Goal: Task Accomplishment & Management: Use online tool/utility

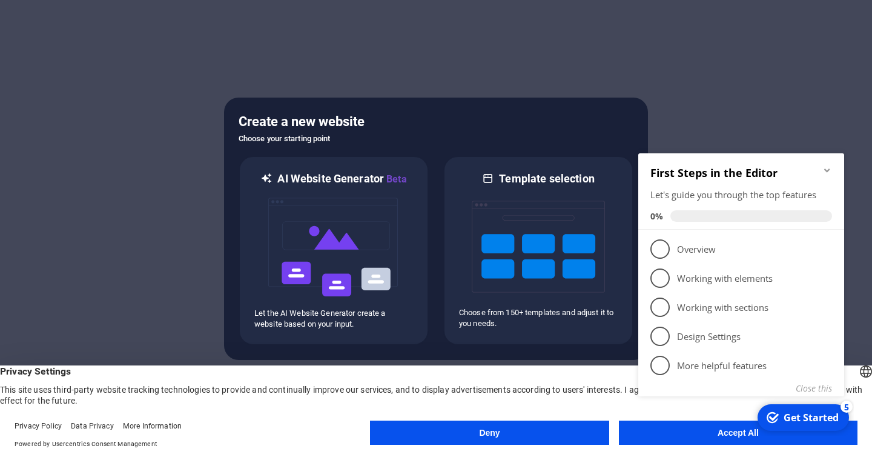
click div "checkmark Get Started 5 First Steps in the Editor Let's guide you through the t…"
click at [825, 168] on icon "Minimize checklist" at bounding box center [828, 170] width 10 height 10
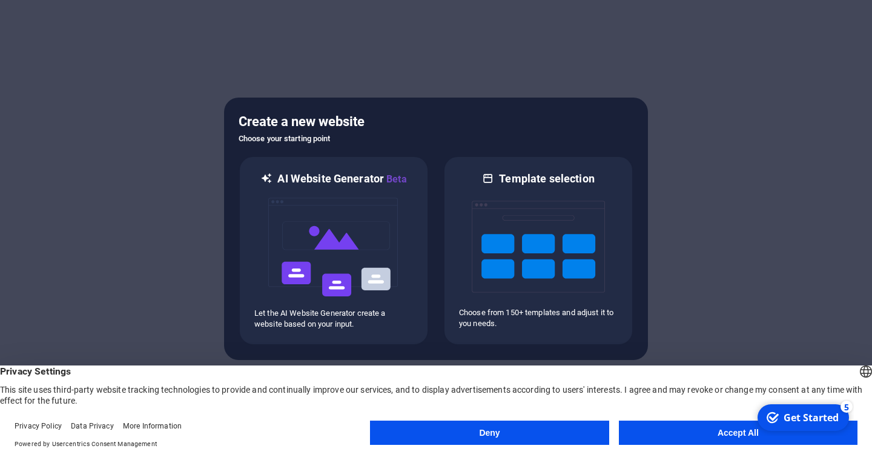
click at [722, 428] on button "Accept All" at bounding box center [738, 432] width 239 height 24
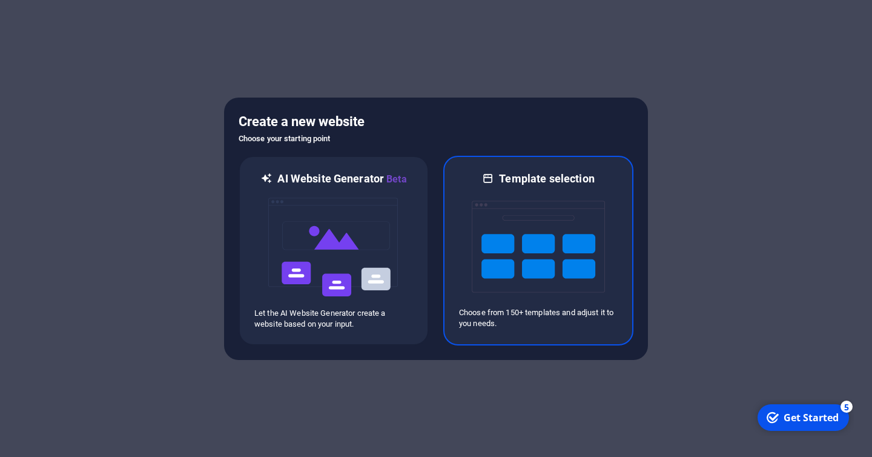
click at [522, 301] on img at bounding box center [538, 246] width 133 height 121
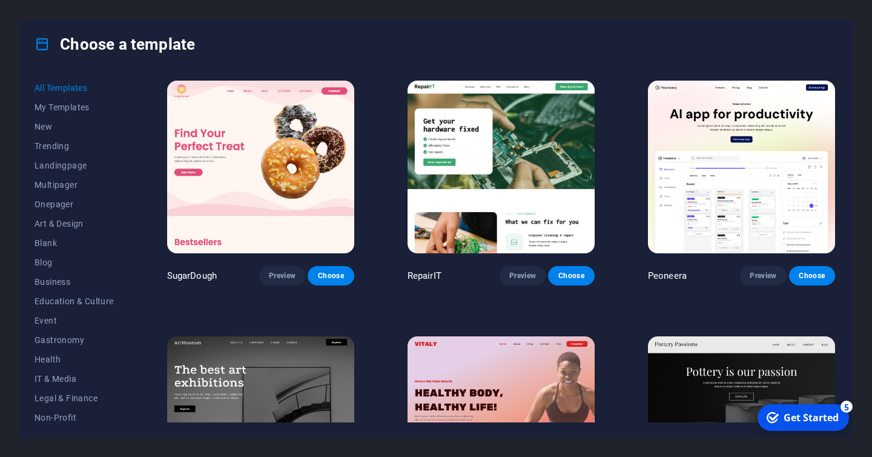
drag, startPoint x: 130, startPoint y: 125, endPoint x: 135, endPoint y: 203, distance: 77.7
click at [135, 203] on div "All Templates My Templates New Trending Landingpage Multipager Onepager Art & D…" at bounding box center [436, 252] width 832 height 368
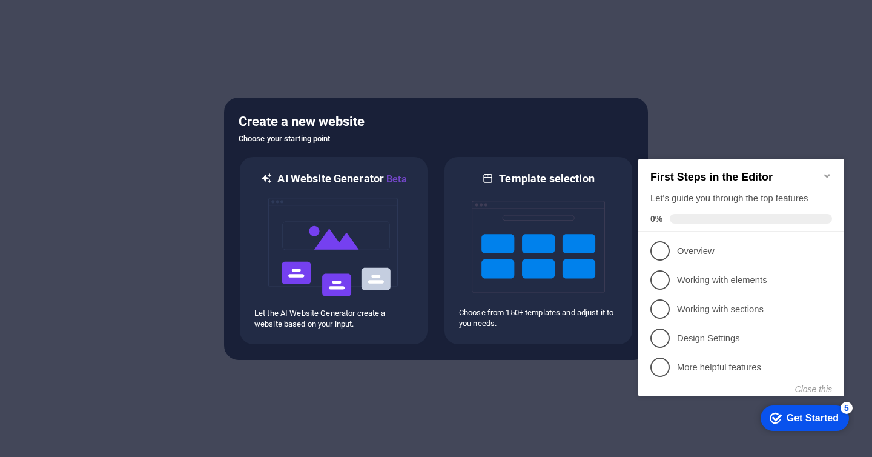
click at [816, 95] on div at bounding box center [436, 228] width 872 height 457
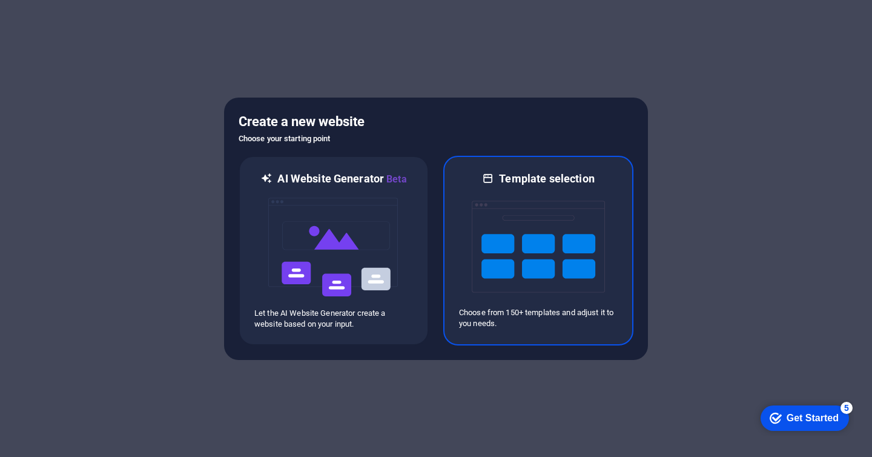
click at [566, 324] on p "Choose from 150+ templates and adjust it to you needs." at bounding box center [538, 318] width 159 height 22
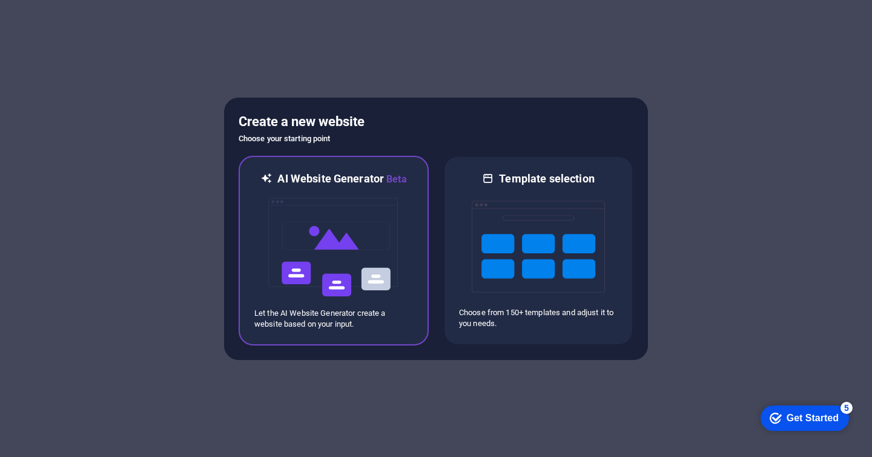
click at [397, 195] on img at bounding box center [333, 247] width 133 height 121
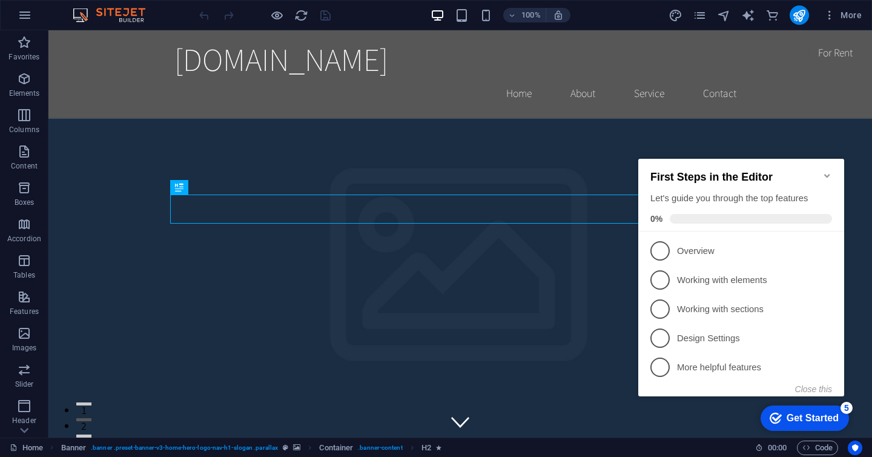
click at [828, 175] on h2 "First Steps in the Editor" at bounding box center [742, 177] width 182 height 13
click at [826, 171] on icon "Minimize checklist" at bounding box center [828, 176] width 10 height 10
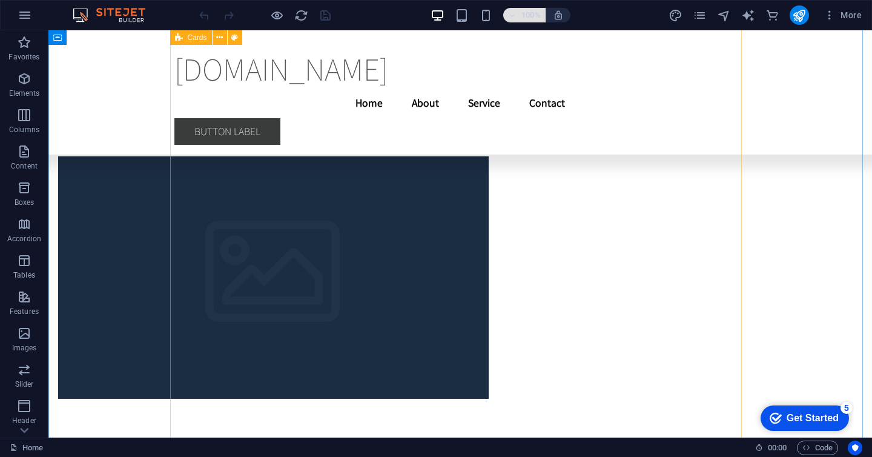
scroll to position [4646, 0]
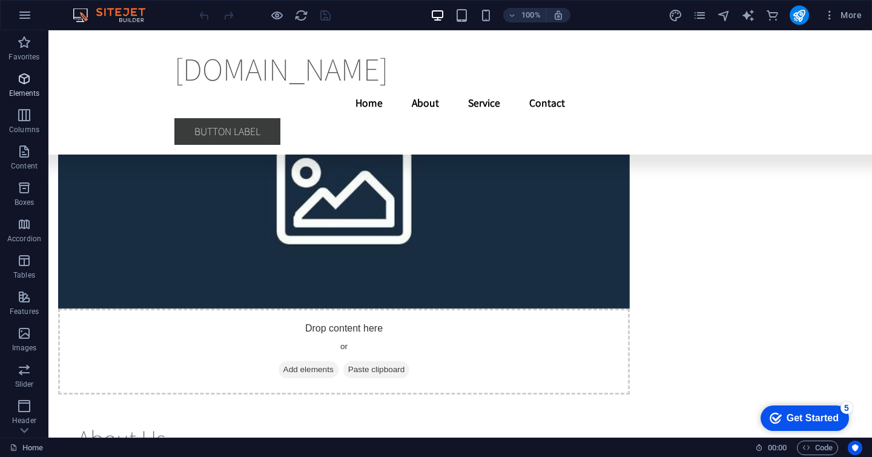
click at [19, 84] on icon "button" at bounding box center [24, 78] width 15 height 15
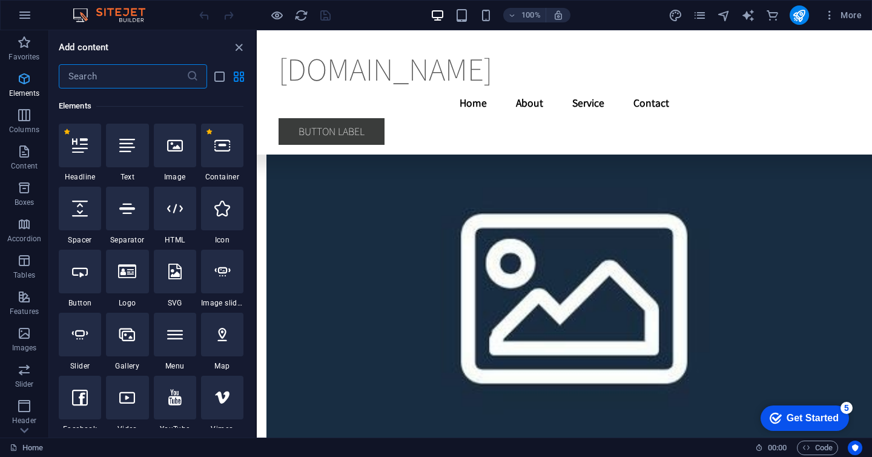
scroll to position [129, 0]
click at [87, 149] on icon at bounding box center [80, 145] width 16 height 16
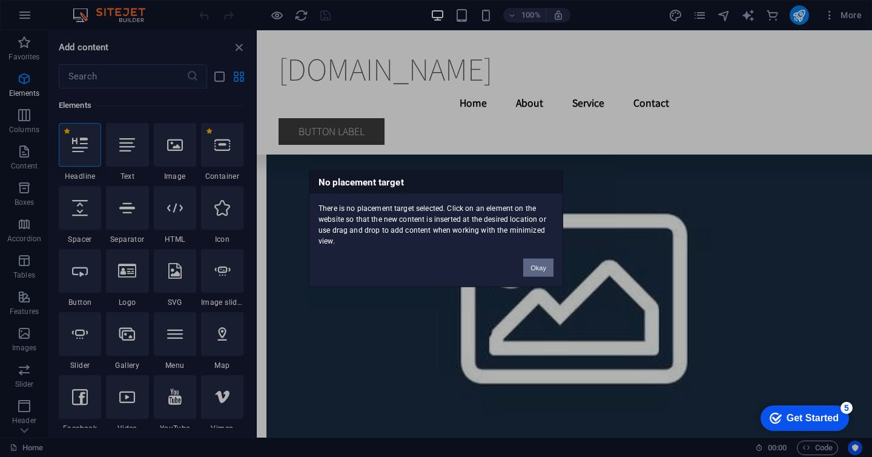
click at [545, 268] on button "Okay" at bounding box center [538, 268] width 30 height 18
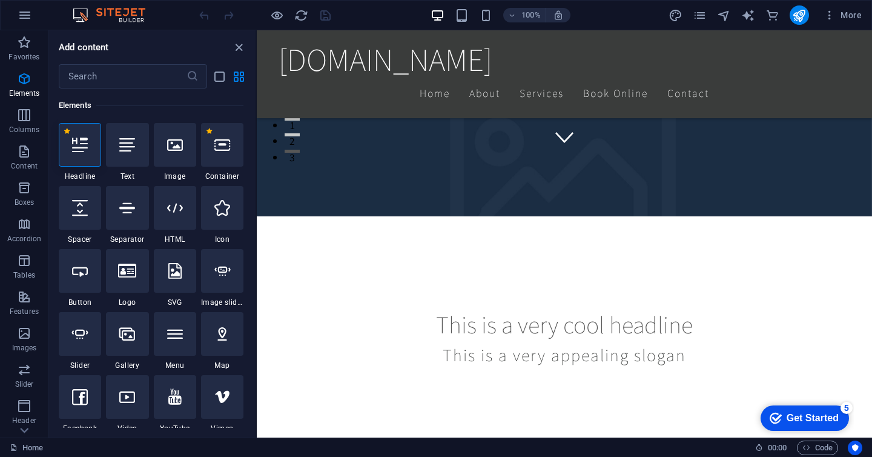
scroll to position [0, 0]
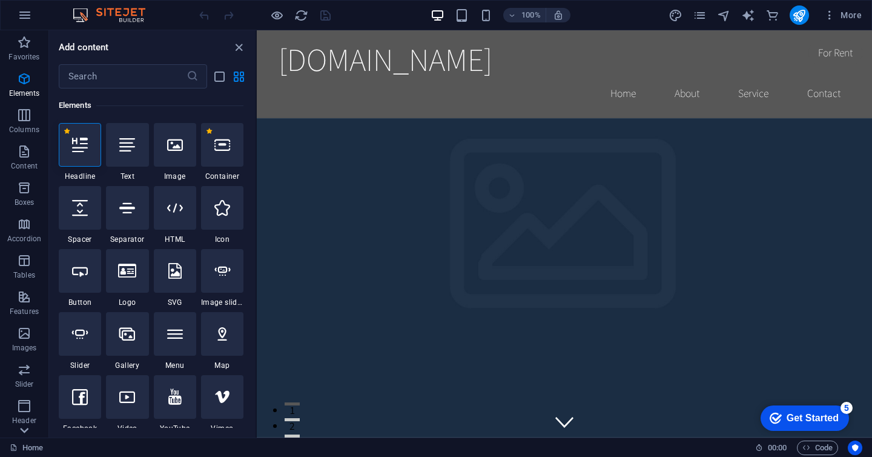
click at [27, 40] on icon at bounding box center [25, 37] width 8 height 5
click at [30, 268] on icon "button" at bounding box center [24, 268] width 15 height 15
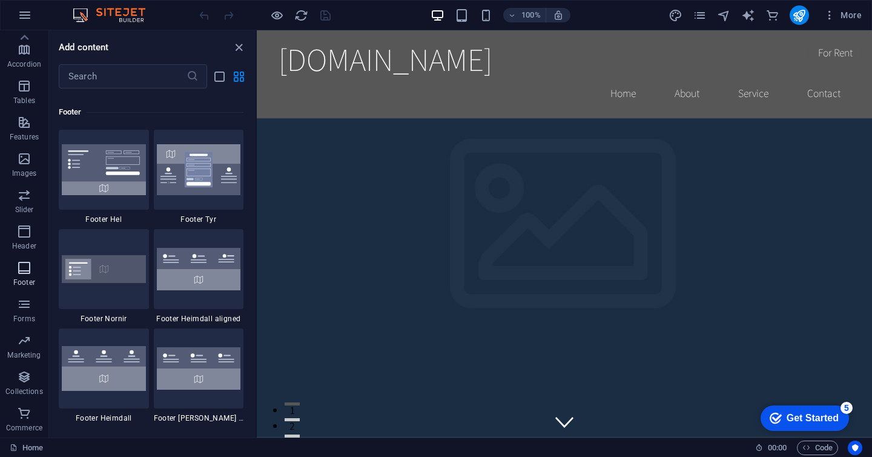
scroll to position [8021, 0]
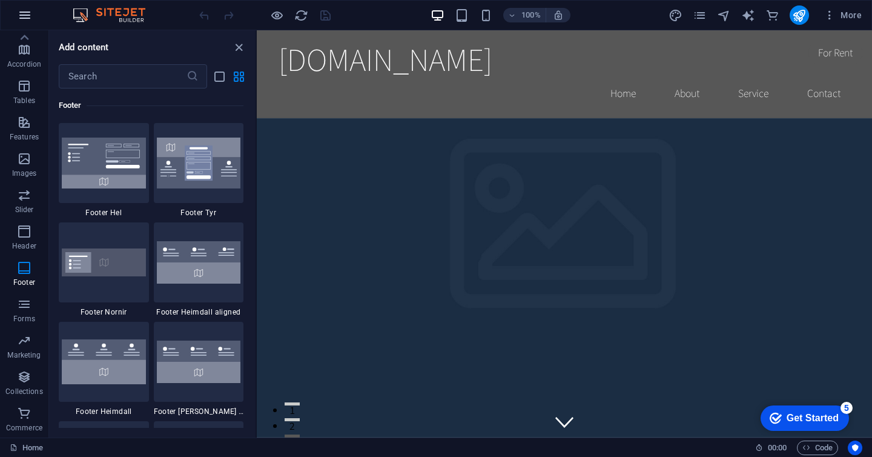
click at [30, 12] on icon "button" at bounding box center [25, 15] width 15 height 15
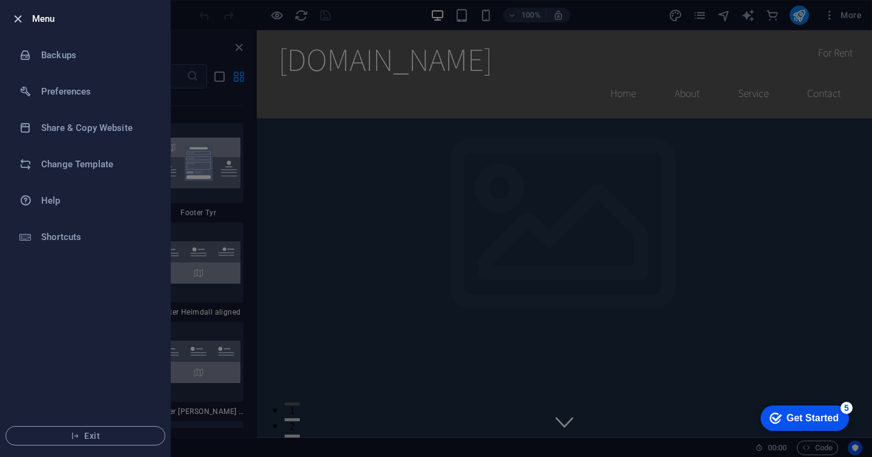
click at [15, 19] on icon "button" at bounding box center [18, 19] width 14 height 14
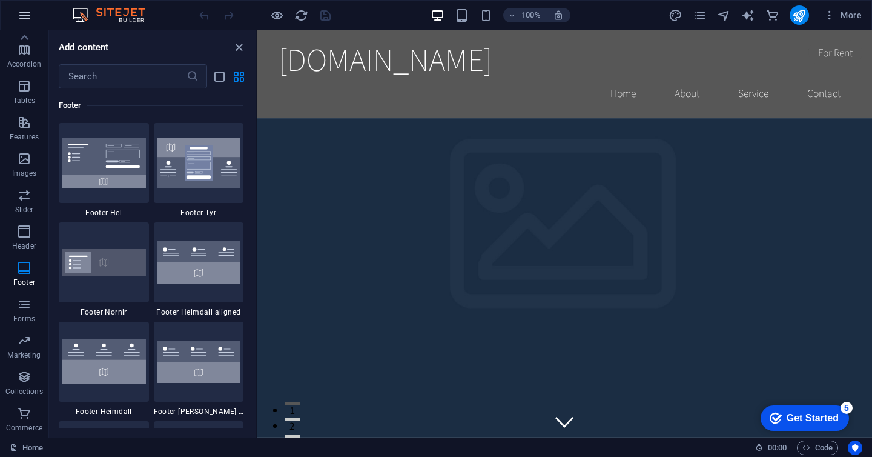
click at [19, 14] on icon "button" at bounding box center [25, 15] width 15 height 15
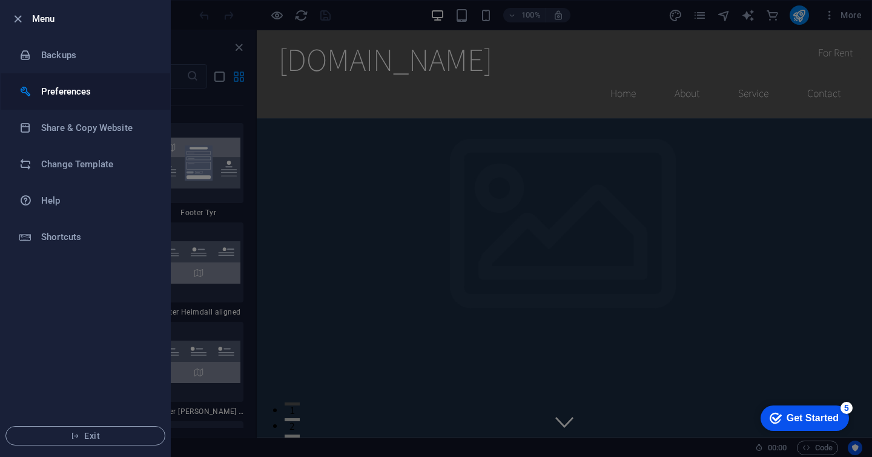
click at [83, 88] on h6 "Preferences" at bounding box center [97, 91] width 112 height 15
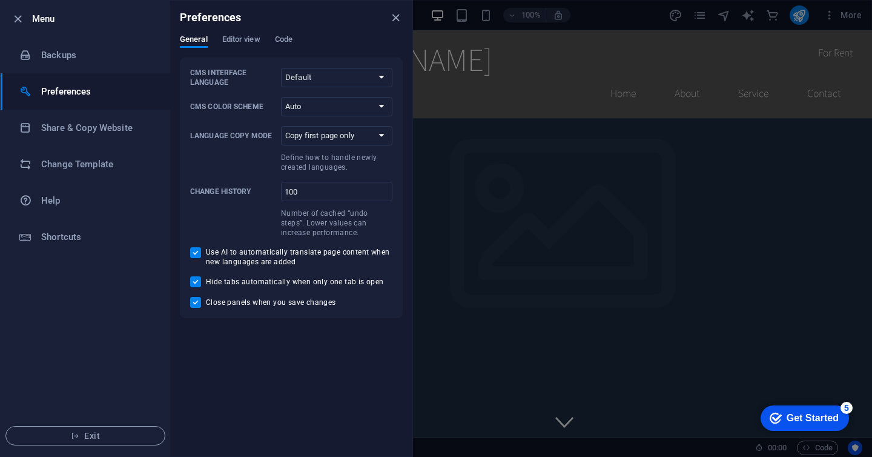
click at [83, 88] on h6 "Preferences" at bounding box center [97, 91] width 112 height 15
click at [16, 21] on icon "button" at bounding box center [18, 19] width 14 height 14
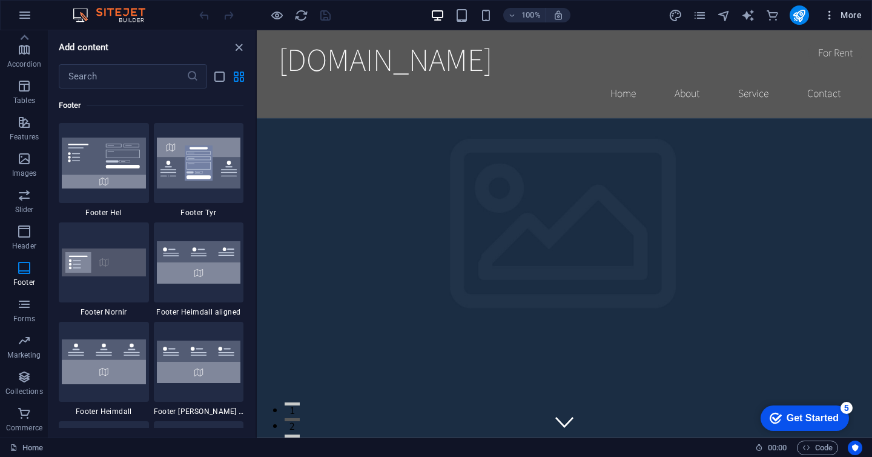
click at [856, 15] on span "More" at bounding box center [843, 15] width 38 height 12
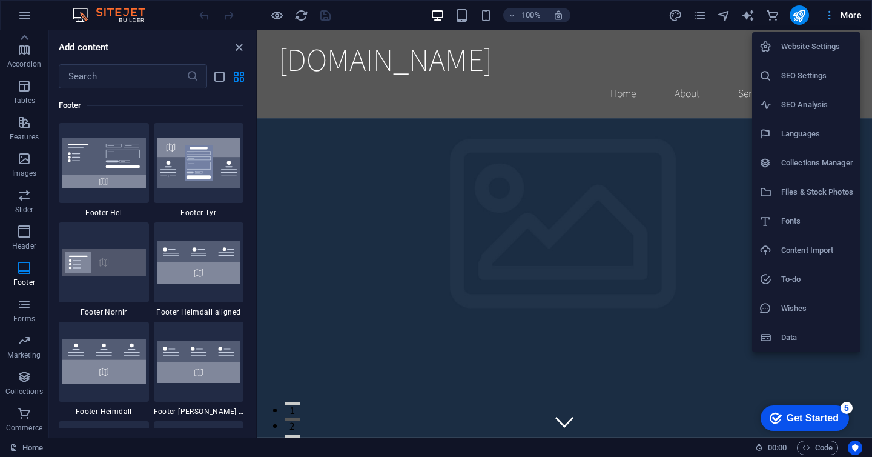
click at [856, 15] on div at bounding box center [436, 228] width 872 height 457
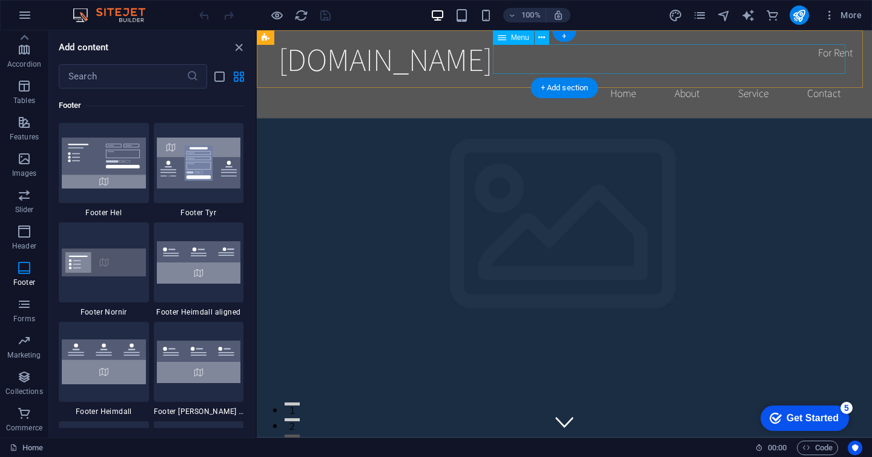
click at [825, 78] on nav "Home About Service Contact" at bounding box center [565, 93] width 572 height 30
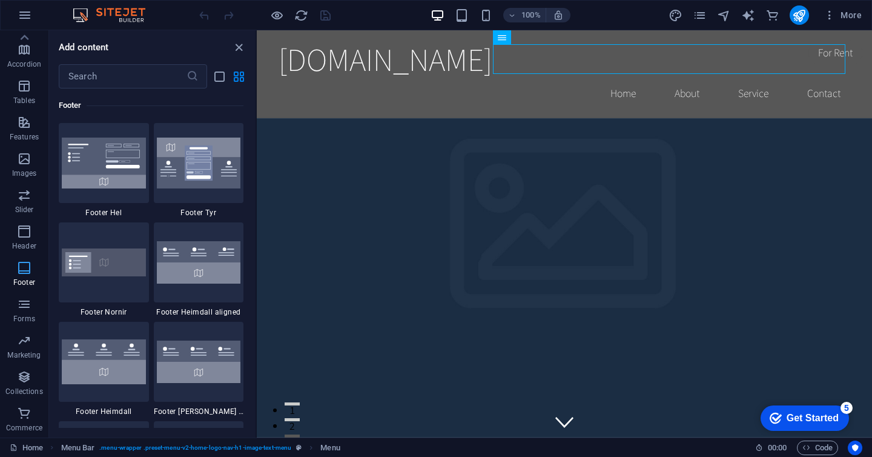
click at [25, 268] on icon "button" at bounding box center [24, 268] width 15 height 15
click at [239, 47] on icon "close panel" at bounding box center [239, 48] width 14 height 14
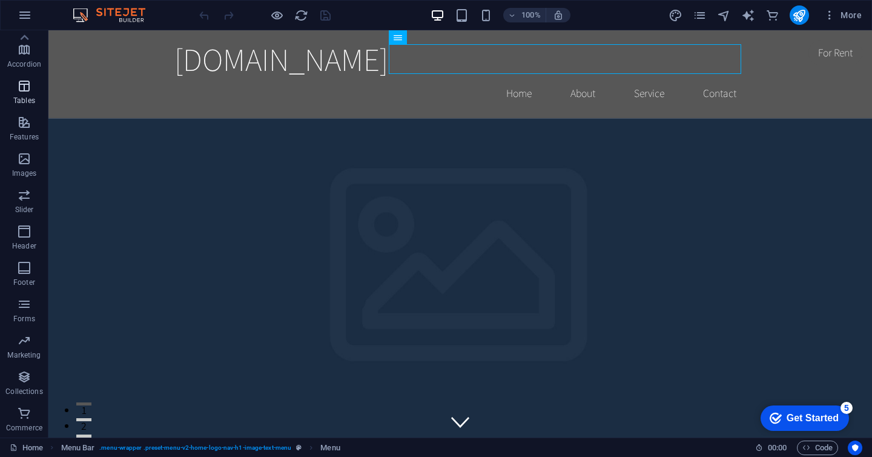
click at [24, 99] on p "Tables" at bounding box center [24, 101] width 22 height 10
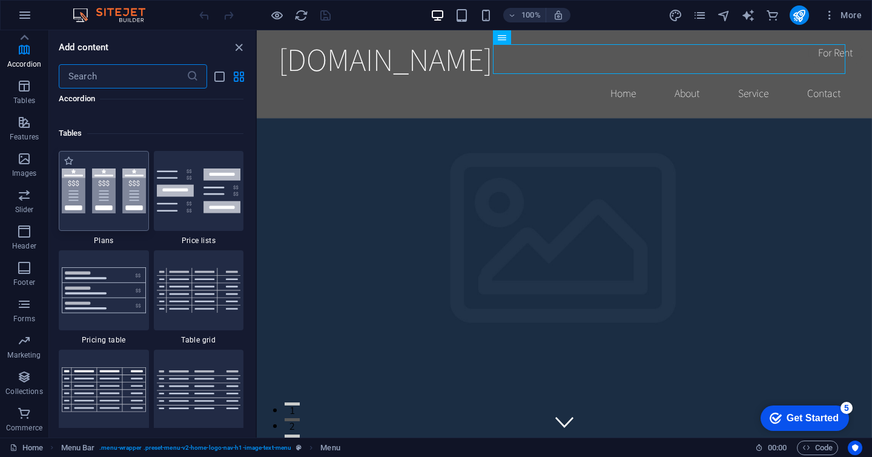
scroll to position [4171, 0]
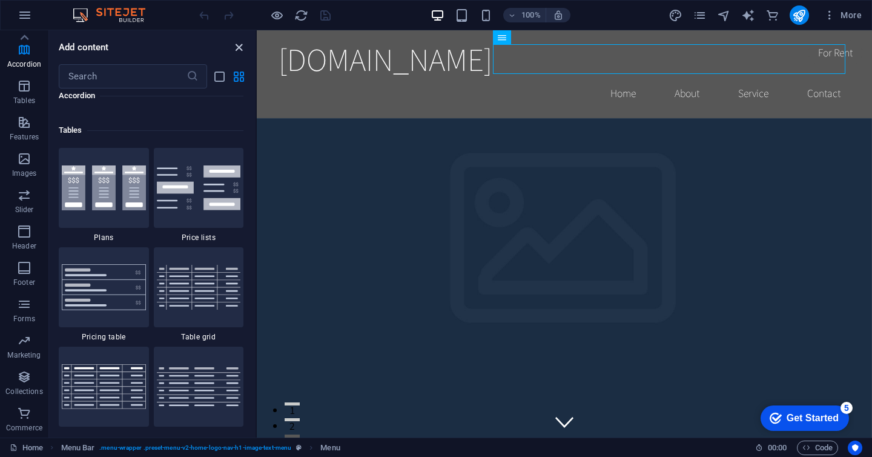
click at [242, 45] on icon "close panel" at bounding box center [239, 48] width 14 height 14
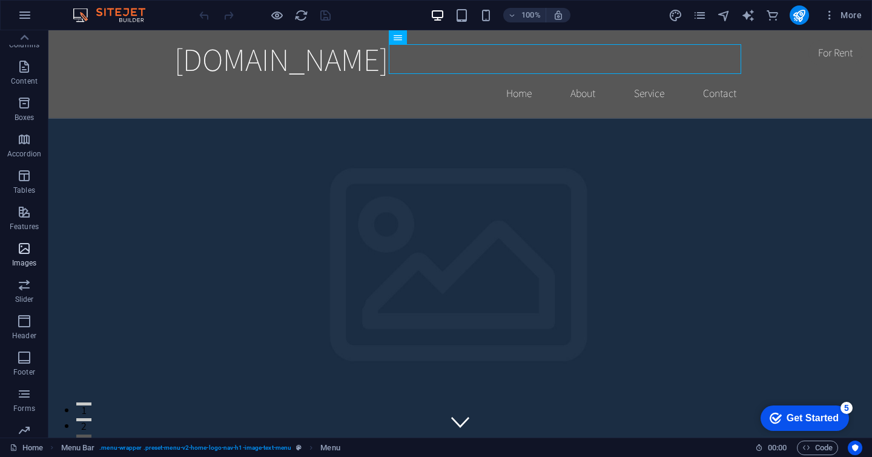
scroll to position [0, 0]
click at [27, 90] on p "Elements" at bounding box center [24, 93] width 31 height 10
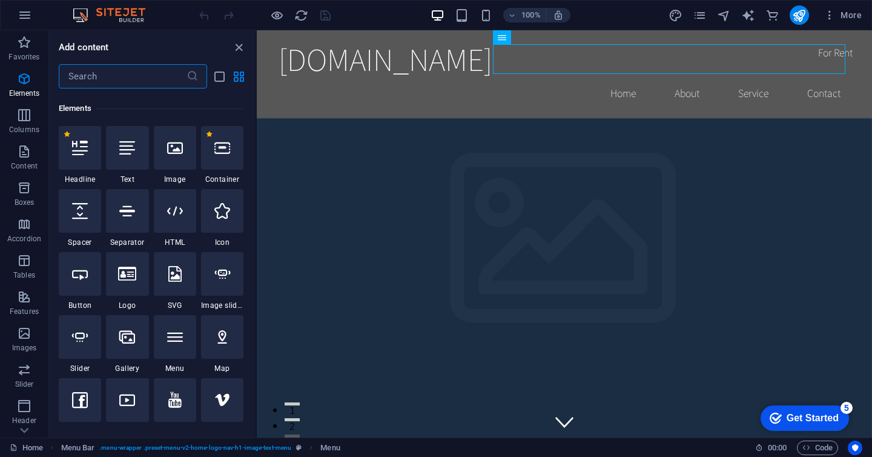
scroll to position [129, 0]
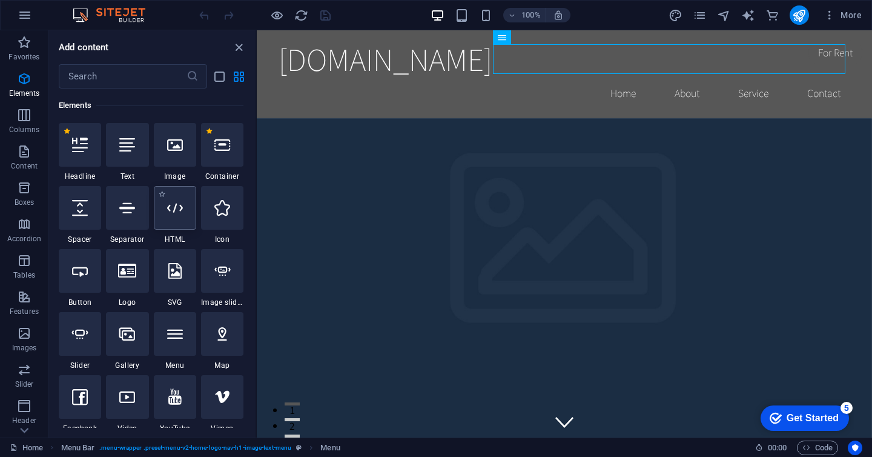
click at [179, 228] on div at bounding box center [175, 208] width 42 height 44
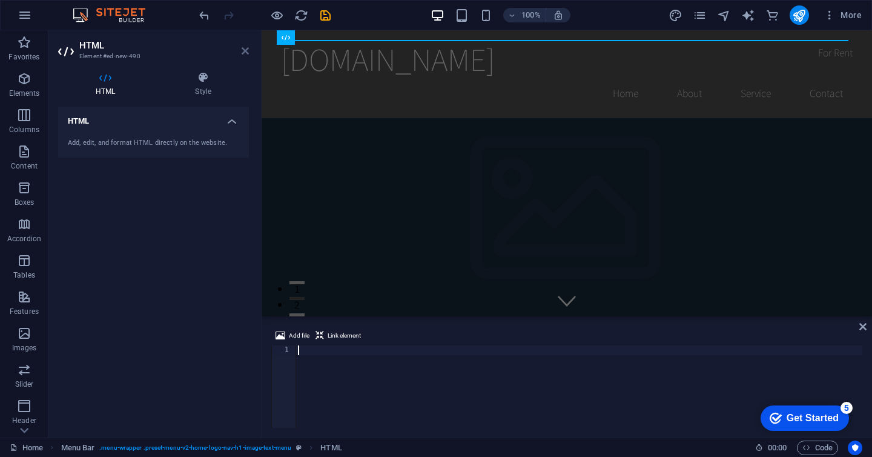
click at [248, 52] on icon at bounding box center [245, 51] width 7 height 10
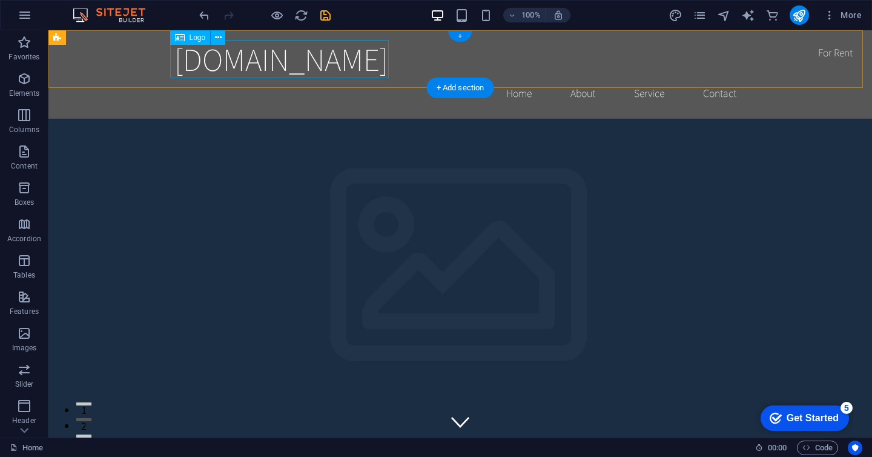
click at [267, 60] on div "[DOMAIN_NAME]" at bounding box center [460, 59] width 572 height 38
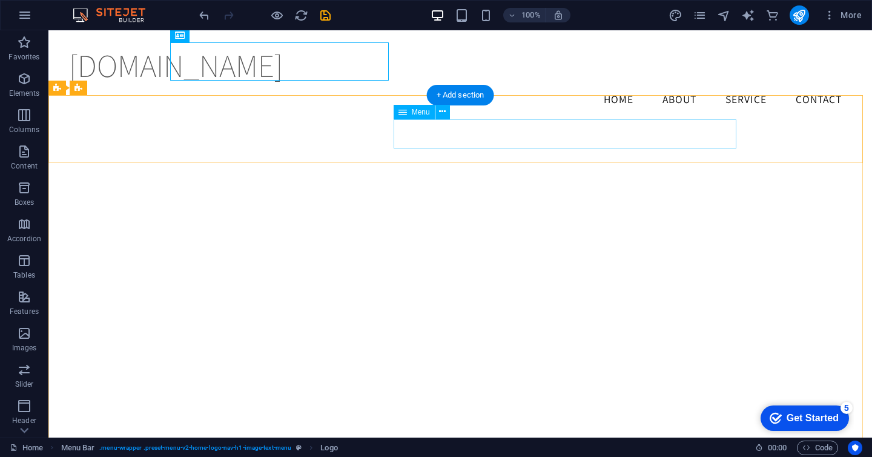
scroll to position [1390, 0]
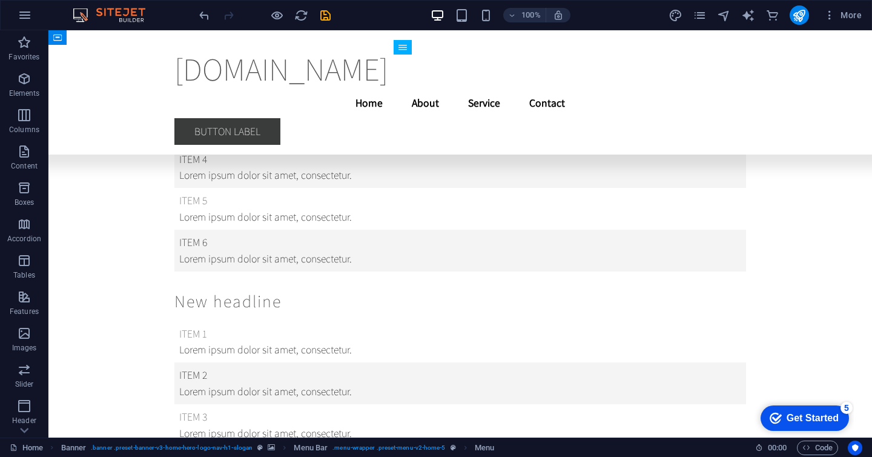
scroll to position [13455, 0]
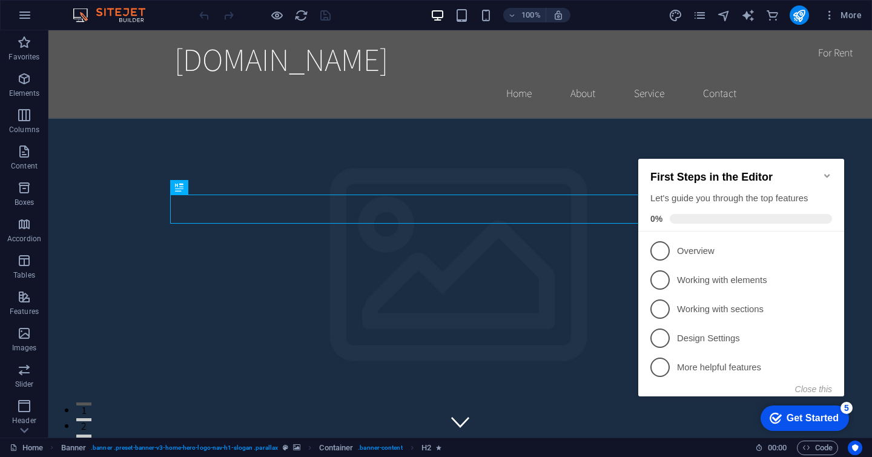
click at [828, 174] on icon "Minimize checklist" at bounding box center [827, 176] width 5 height 4
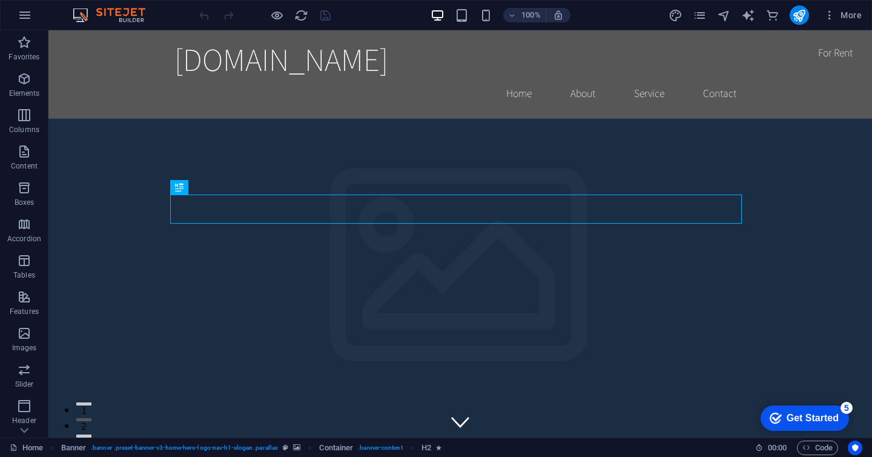
click at [819, 413] on div "Get Started" at bounding box center [813, 418] width 52 height 11
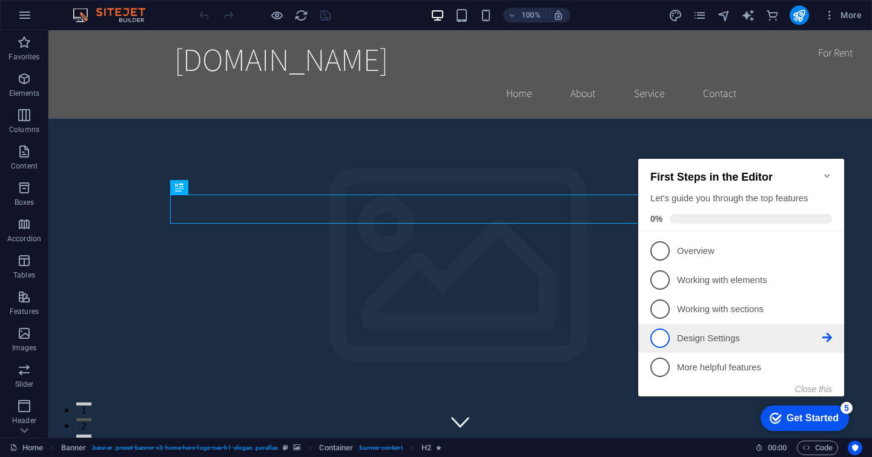
click at [737, 337] on p "Design Settings - incomplete" at bounding box center [749, 338] width 145 height 13
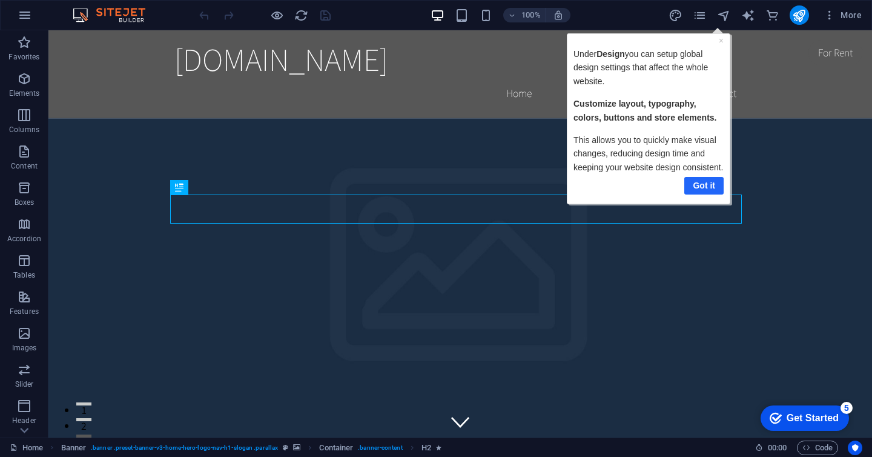
drag, startPoint x: 706, startPoint y: 186, endPoint x: 1222, endPoint y: 192, distance: 516.2
click at [706, 186] on link "Got it" at bounding box center [703, 185] width 39 height 18
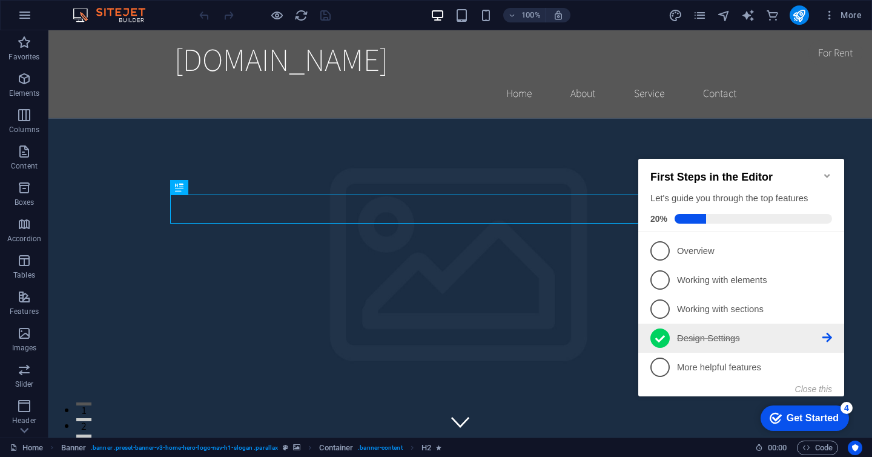
click at [662, 337] on icon at bounding box center [661, 339] width 10 height 18
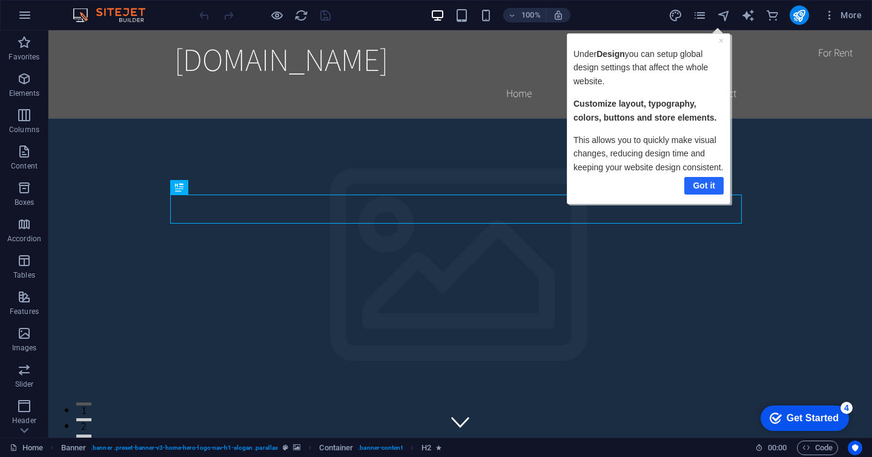
click at [705, 189] on link "Got it" at bounding box center [703, 185] width 39 height 18
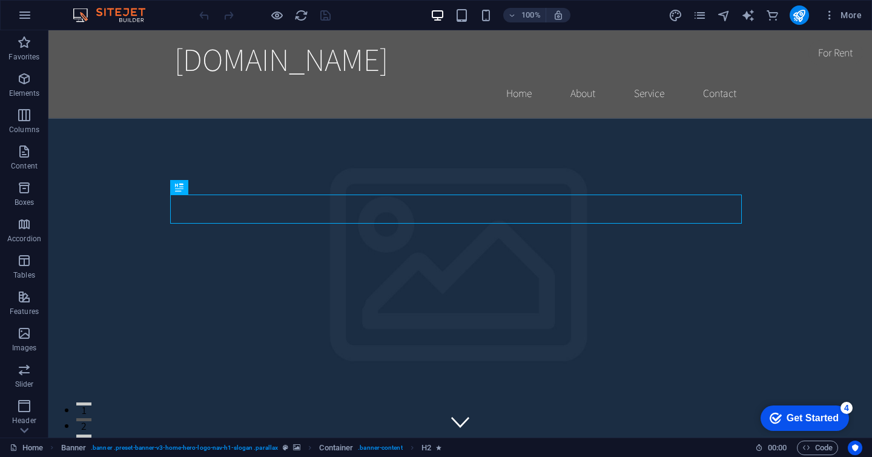
click at [818, 416] on div "Get Started" at bounding box center [813, 418] width 52 height 11
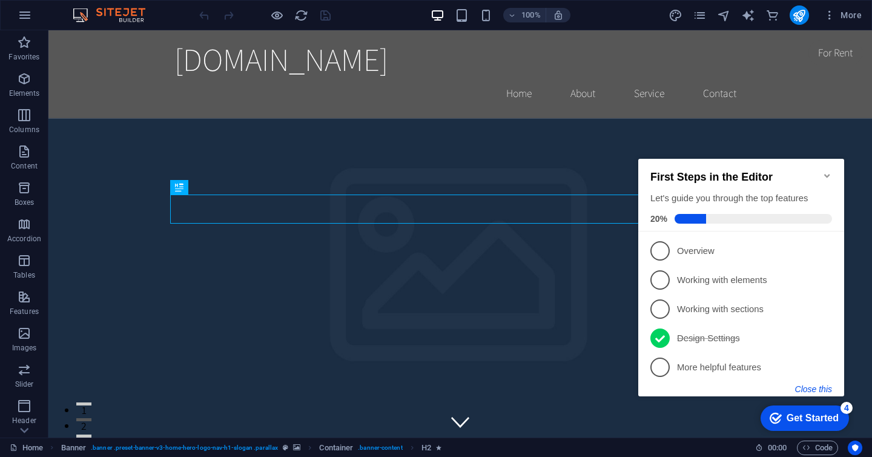
click at [822, 389] on button "Close this" at bounding box center [813, 389] width 37 height 10
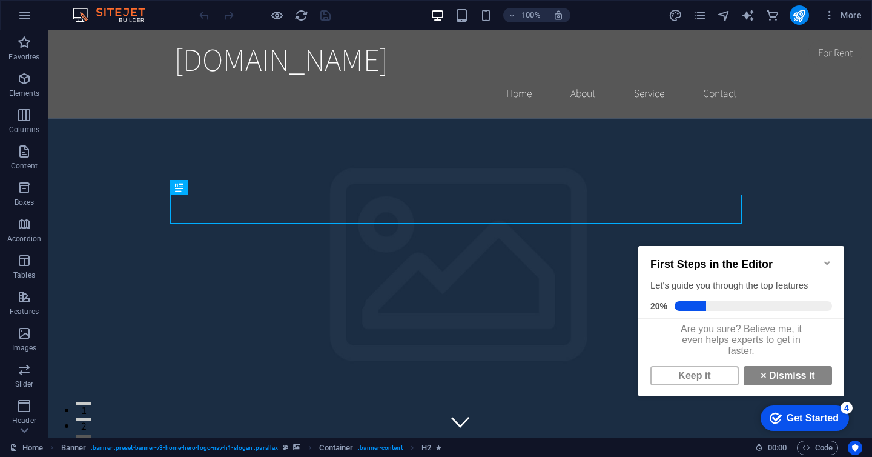
click at [840, 417] on div "checkmark Get Started 4" at bounding box center [805, 417] width 88 height 25
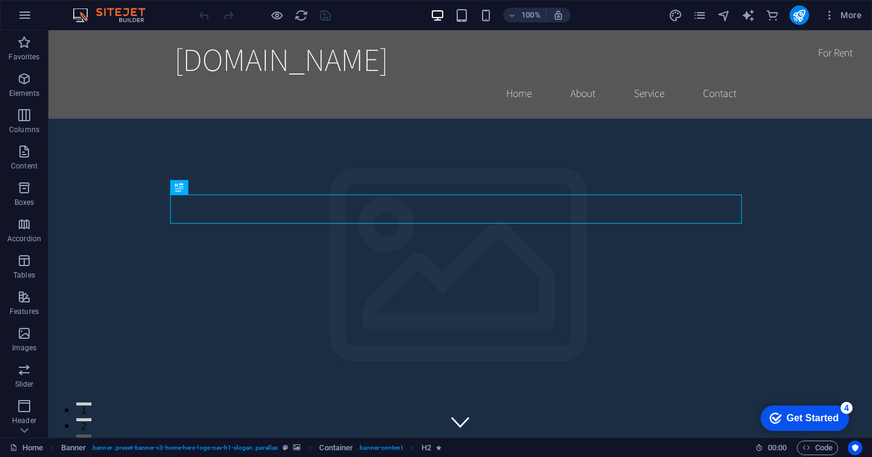
click at [849, 431] on div "checkmark Get Started 4" at bounding box center [805, 417] width 88 height 25
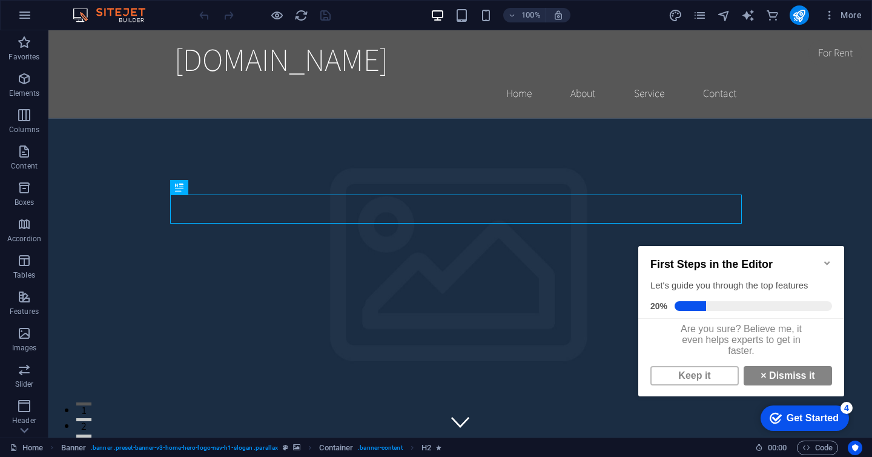
click at [829, 258] on icon "Minimize checklist" at bounding box center [828, 263] width 10 height 10
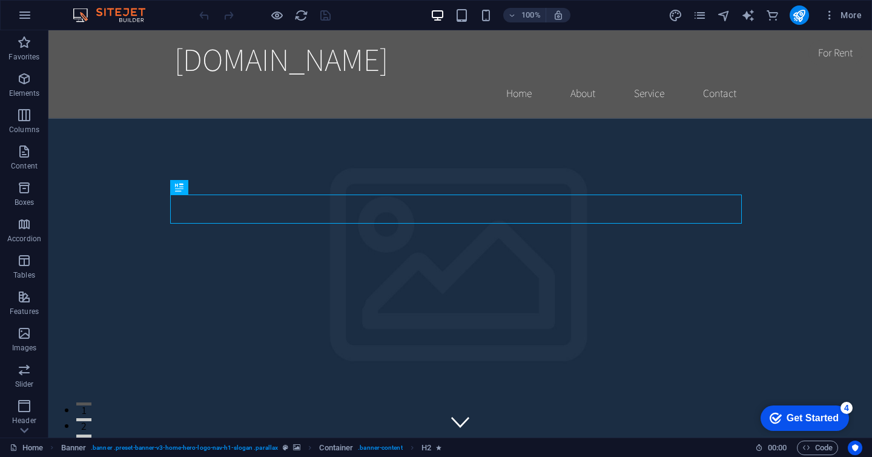
click at [814, 419] on div "Get Started" at bounding box center [813, 418] width 52 height 11
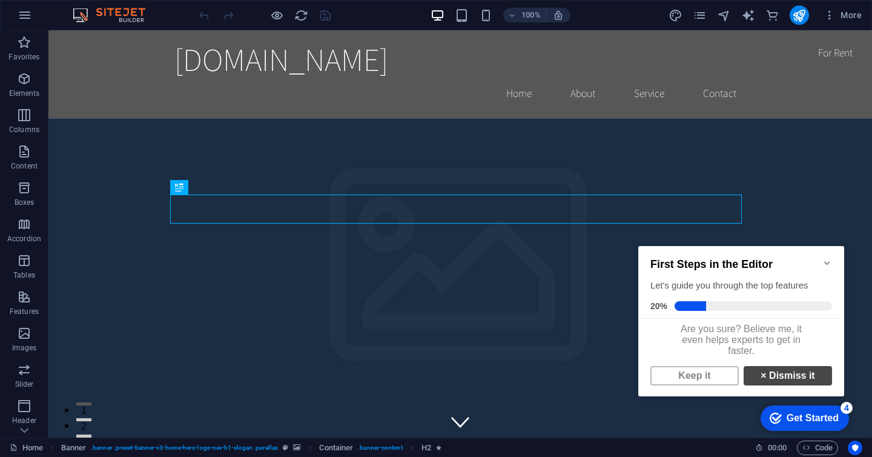
click at [772, 379] on link "× Dismiss it" at bounding box center [788, 375] width 88 height 19
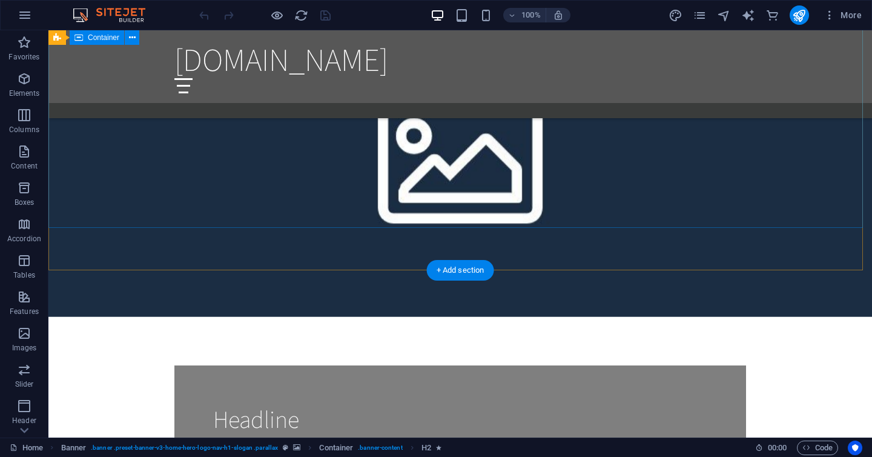
scroll to position [824, 0]
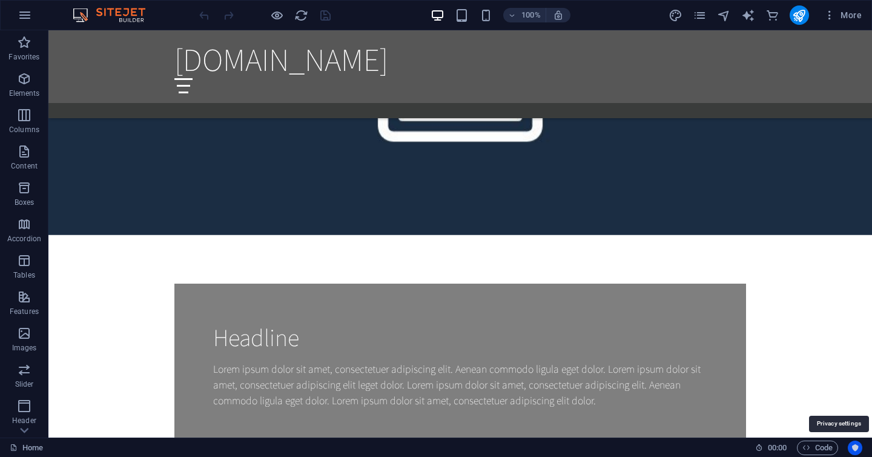
click at [857, 449] on icon "Usercentrics" at bounding box center [855, 447] width 8 height 8
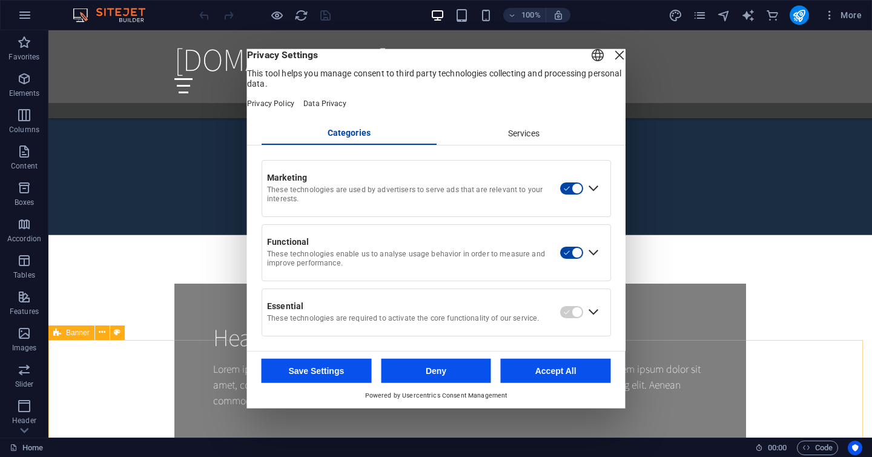
click at [611, 64] on div "Close Layer" at bounding box center [619, 55] width 17 height 17
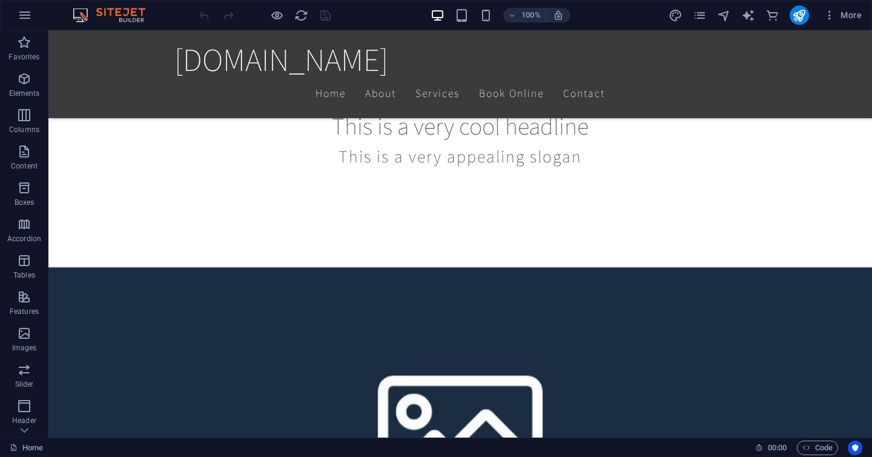
scroll to position [459, 0]
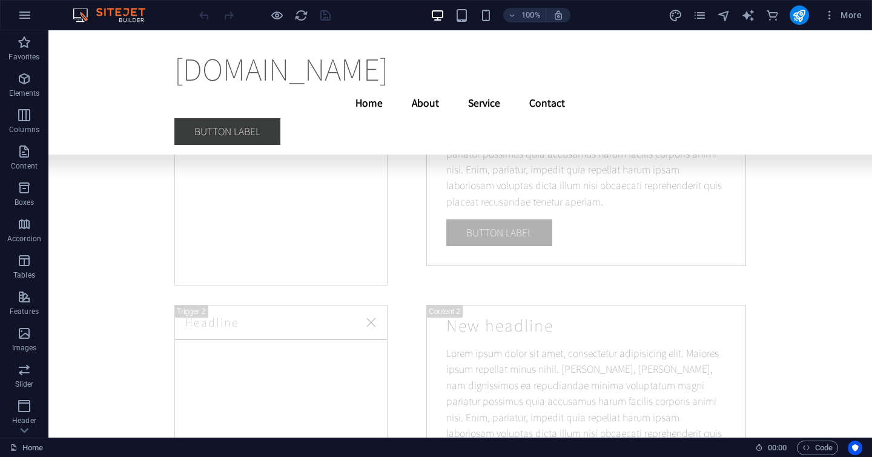
scroll to position [9456, 0]
